Goal: Check status: Check status

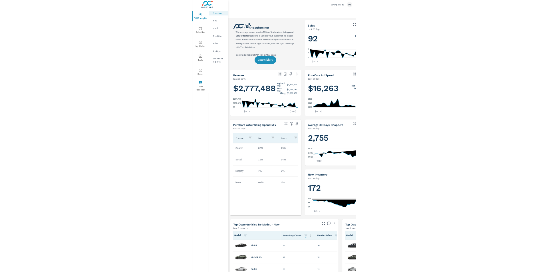
scroll to position [0, 0]
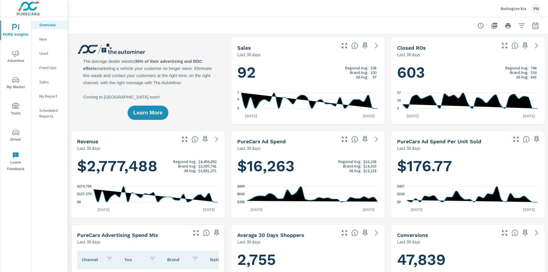
click at [45, 97] on p "My Report" at bounding box center [51, 96] width 24 height 6
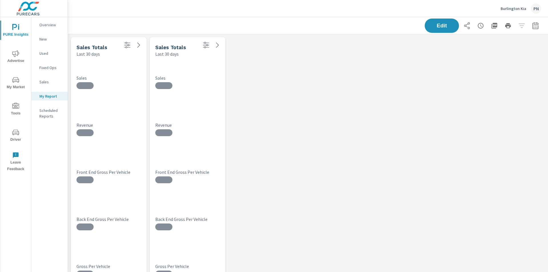
scroll to position [274, 485]
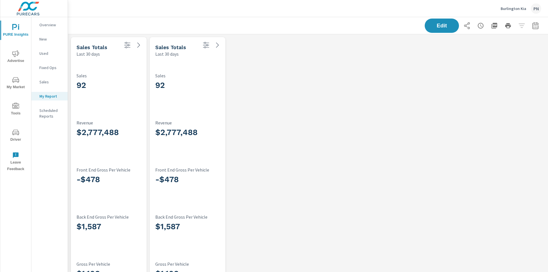
click at [43, 81] on p "Sales" at bounding box center [51, 82] width 24 height 6
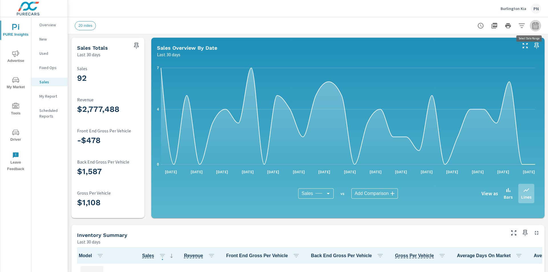
click at [308, 27] on icon "button" at bounding box center [535, 25] width 7 height 7
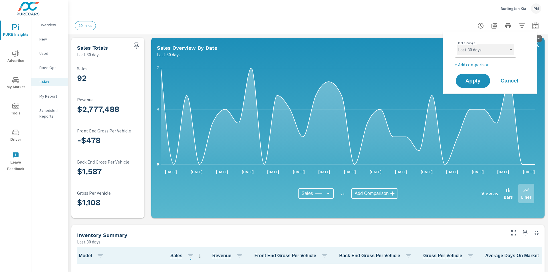
click at [308, 45] on select "Custom [DATE] Last week Last 7 days Last 14 days Last 30 days Last 45 days Last…" at bounding box center [485, 49] width 57 height 11
click at [308, 44] on select "Custom [DATE] Last week Last 7 days Last 14 days Last 30 days Last 45 days Last…" at bounding box center [485, 49] width 57 height 11
select select "Month to date"
click at [308, 84] on span "Apply" at bounding box center [472, 80] width 23 height 5
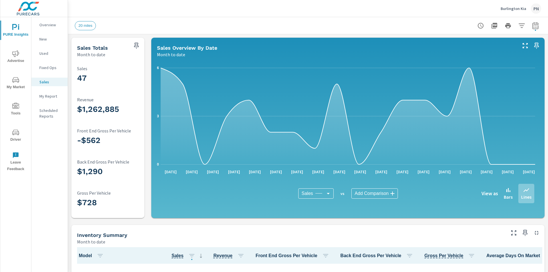
scroll to position [0, 0]
click at [46, 24] on p "Overview" at bounding box center [51, 25] width 24 height 6
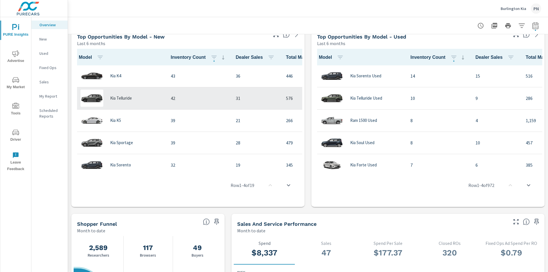
scroll to position [400, 0]
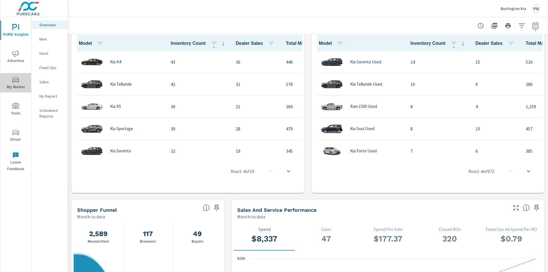
click at [20, 82] on span "My Market" at bounding box center [15, 83] width 27 height 14
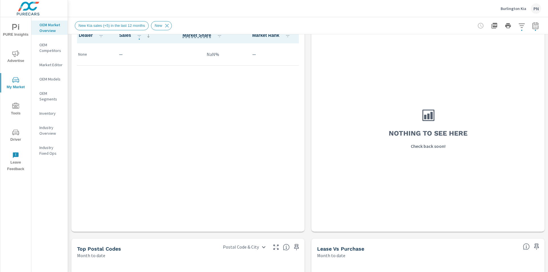
scroll to position [57, 0]
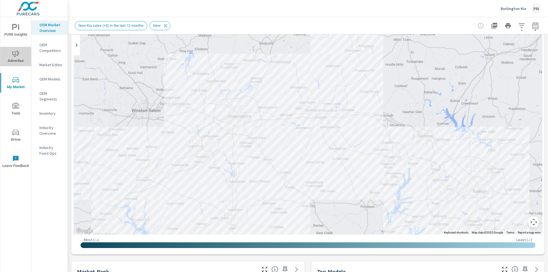
click at [18, 56] on icon "nav menu" at bounding box center [15, 53] width 7 height 7
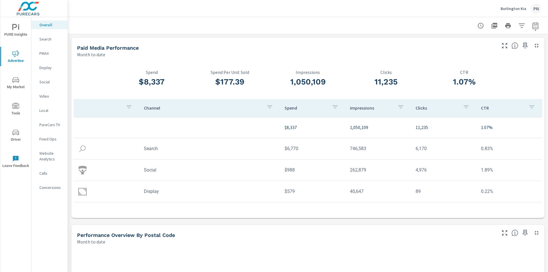
click at [47, 52] on p "PMAX" at bounding box center [51, 54] width 24 height 6
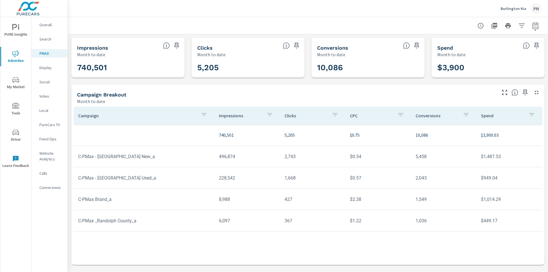
click at [44, 69] on p "Display" at bounding box center [51, 68] width 24 height 6
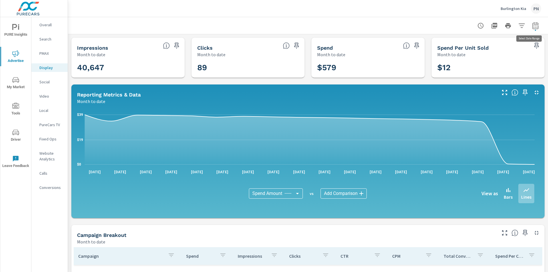
click at [308, 27] on button "button" at bounding box center [535, 25] width 11 height 11
select select "Month to date"
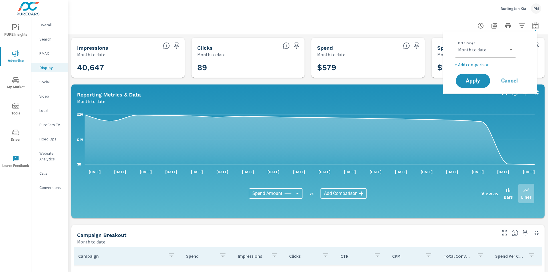
click at [308, 67] on p "+ Add comparison" at bounding box center [491, 64] width 73 height 7
select select "Previous period"
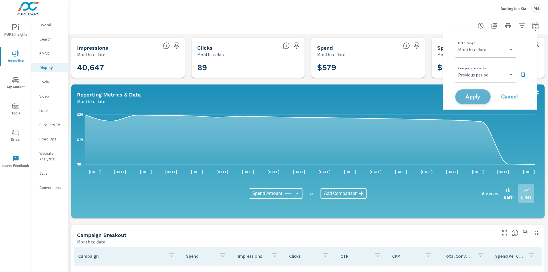
click at [308, 94] on span "Apply" at bounding box center [472, 96] width 23 height 5
